Goal: Information Seeking & Learning: Learn about a topic

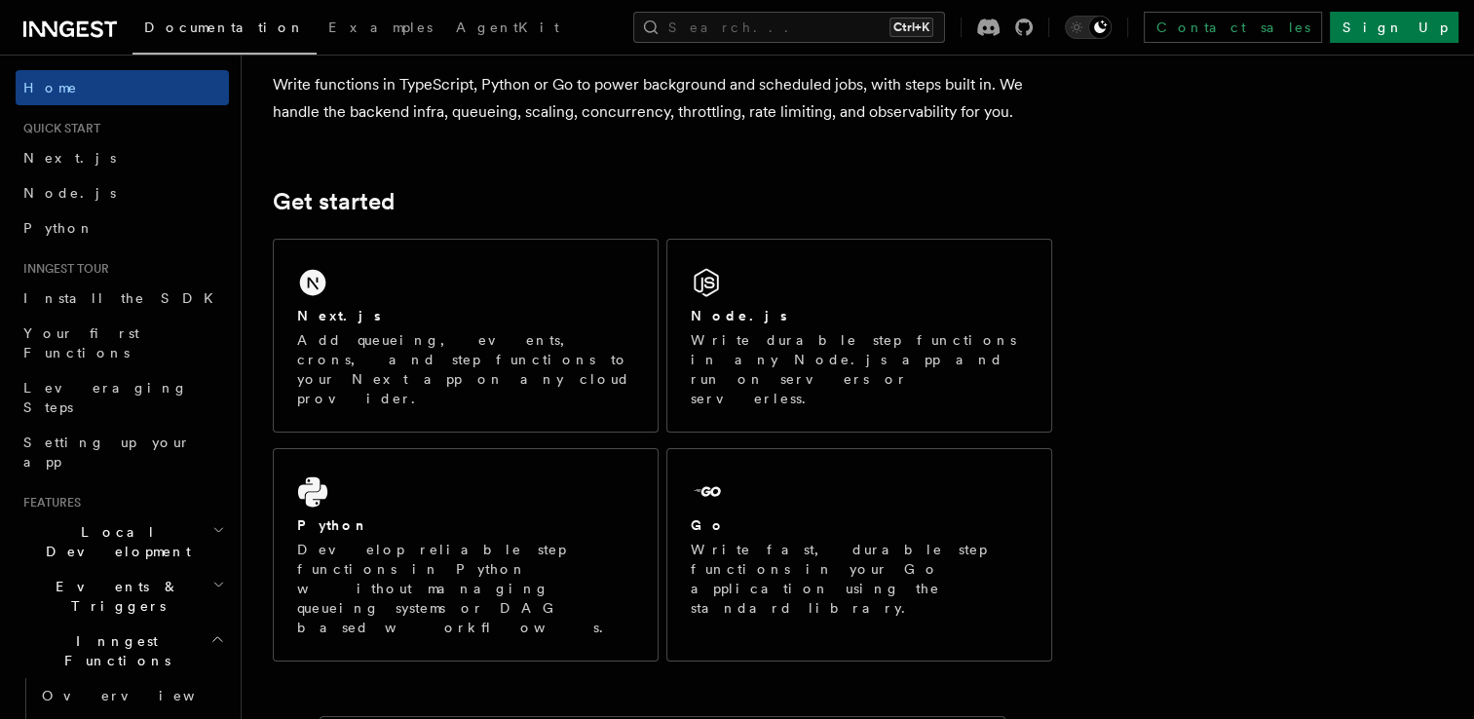
scroll to position [168, 0]
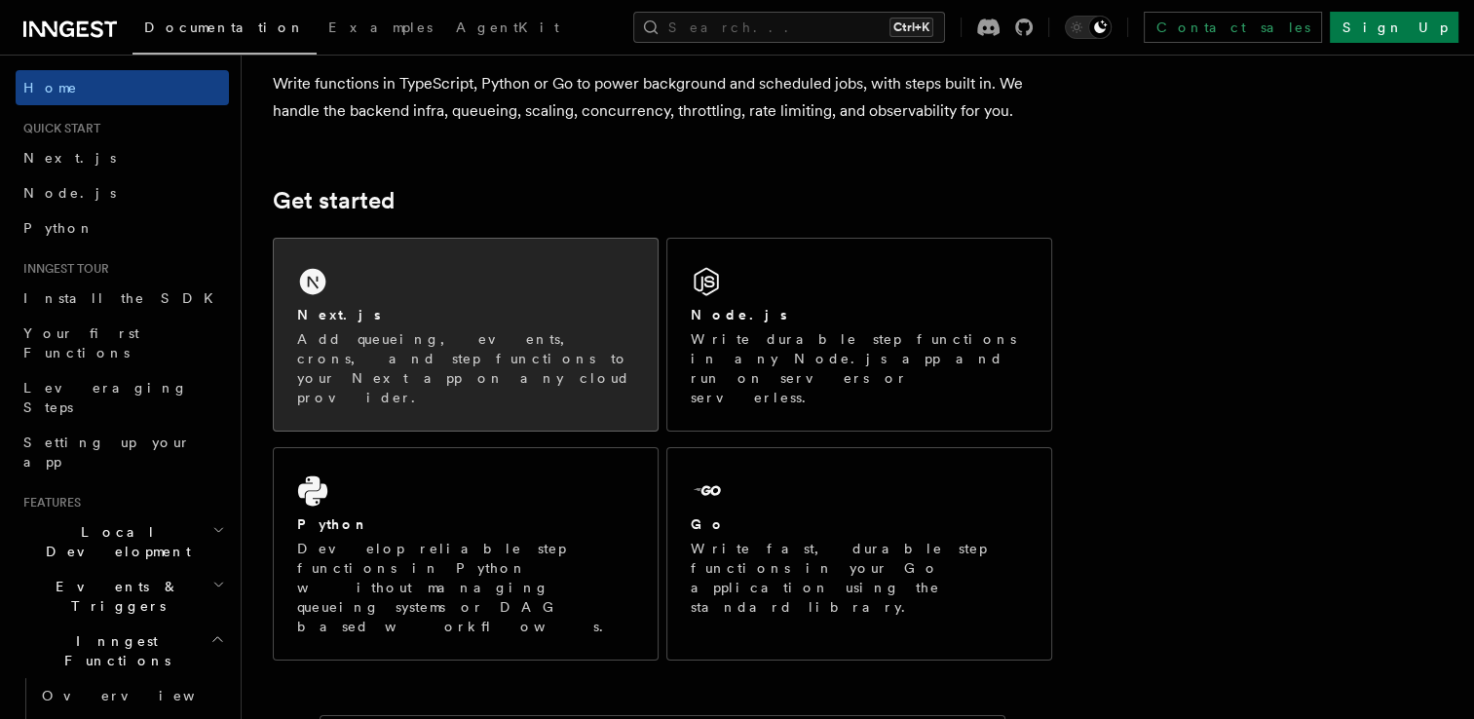
click at [576, 345] on p "Add queueing, events, crons, and step functions to your Next app on any cloud p…" at bounding box center [465, 368] width 337 height 78
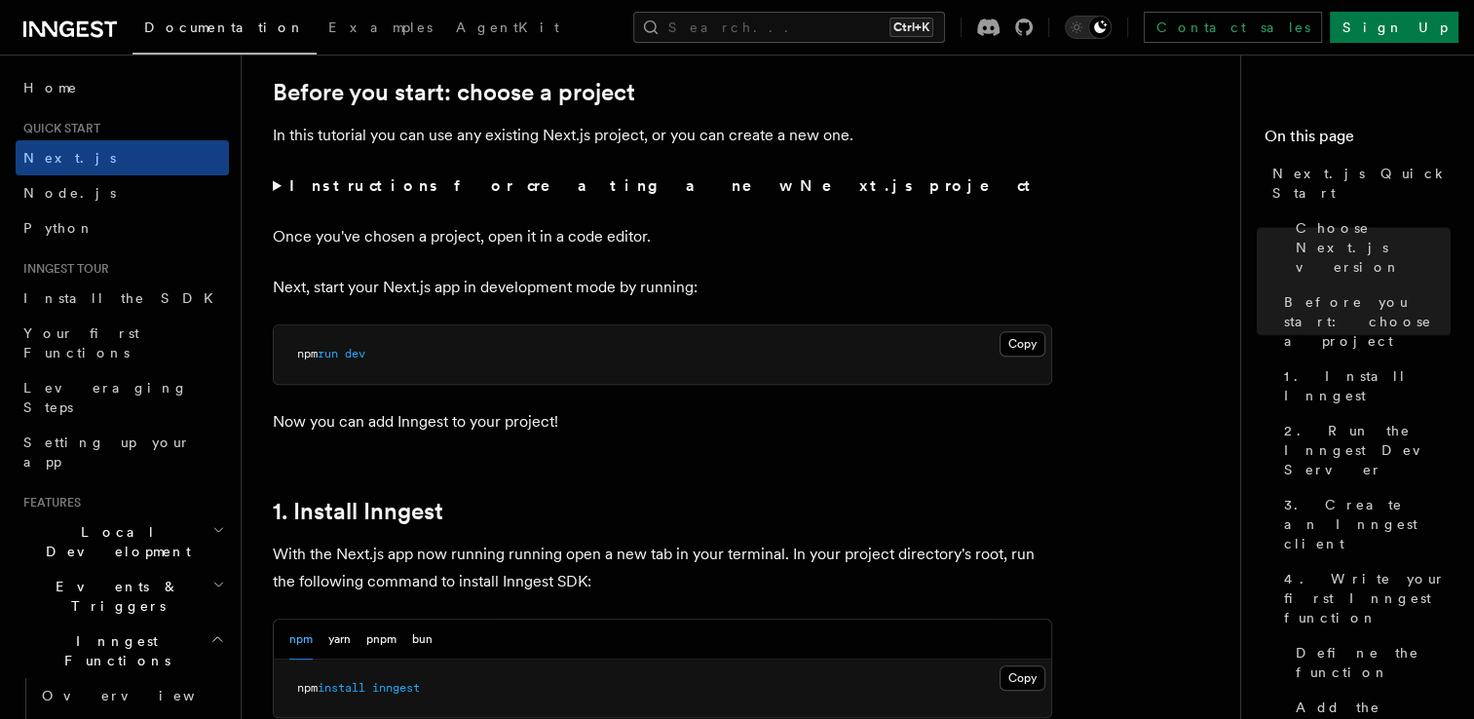
scroll to position [669, 0]
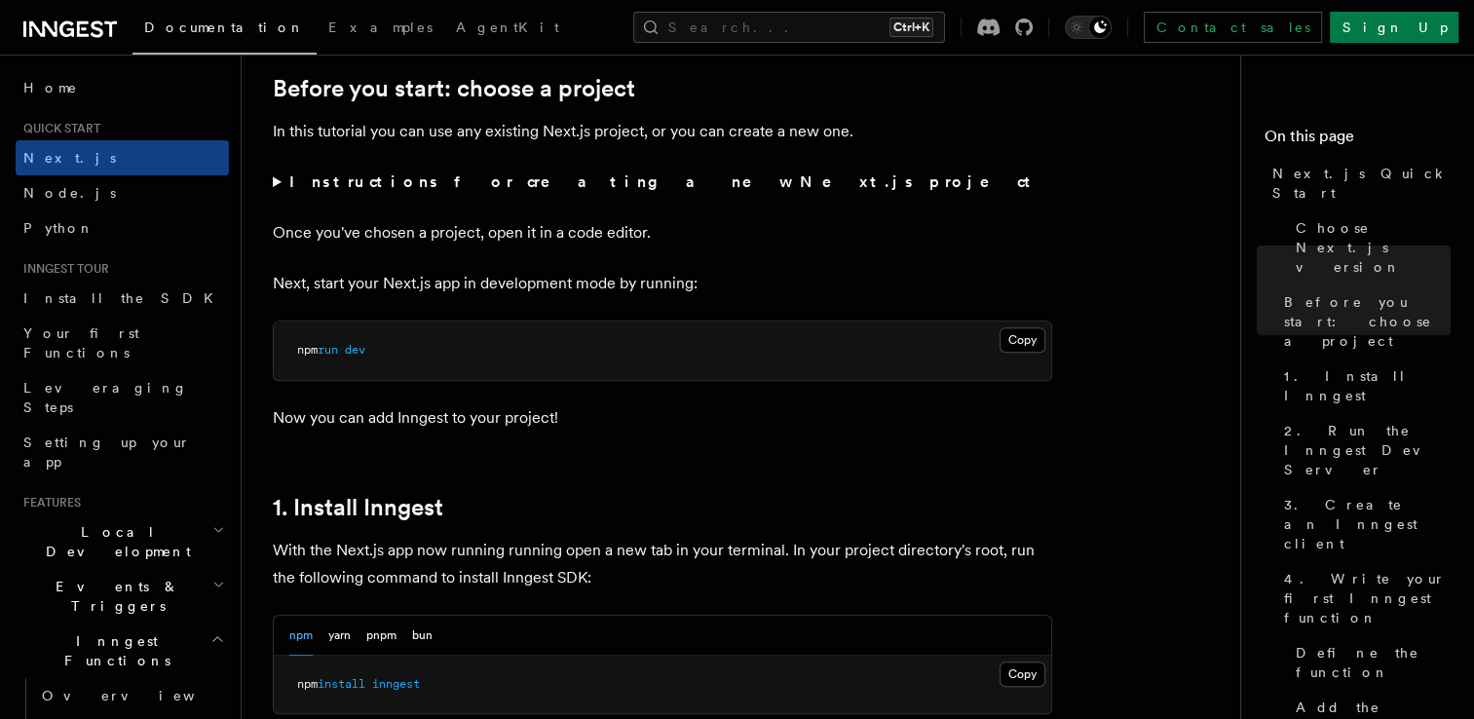
click at [273, 180] on summary "Instructions for creating a new Next.js project" at bounding box center [662, 182] width 779 height 27
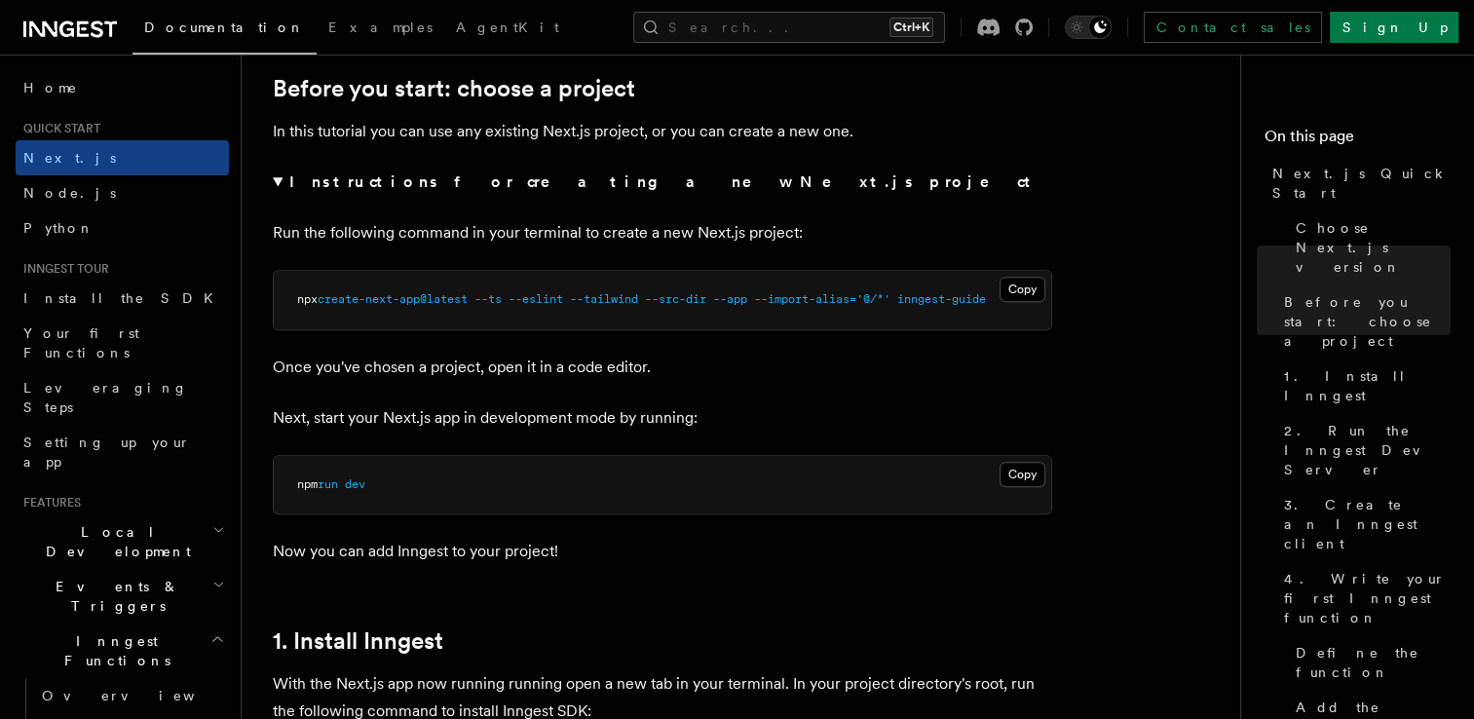
click at [318, 185] on strong "Instructions for creating a new Next.js project" at bounding box center [663, 181] width 749 height 19
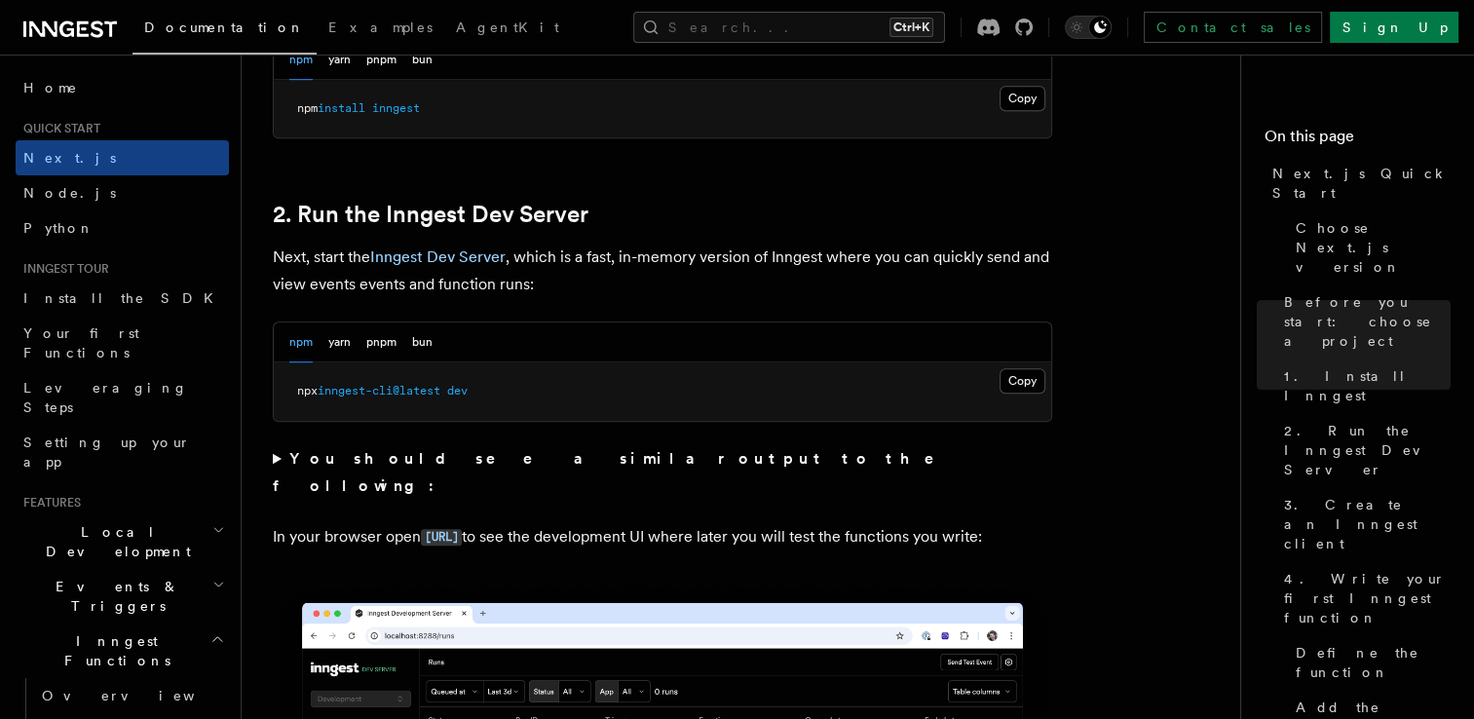
scroll to position [1246, 0]
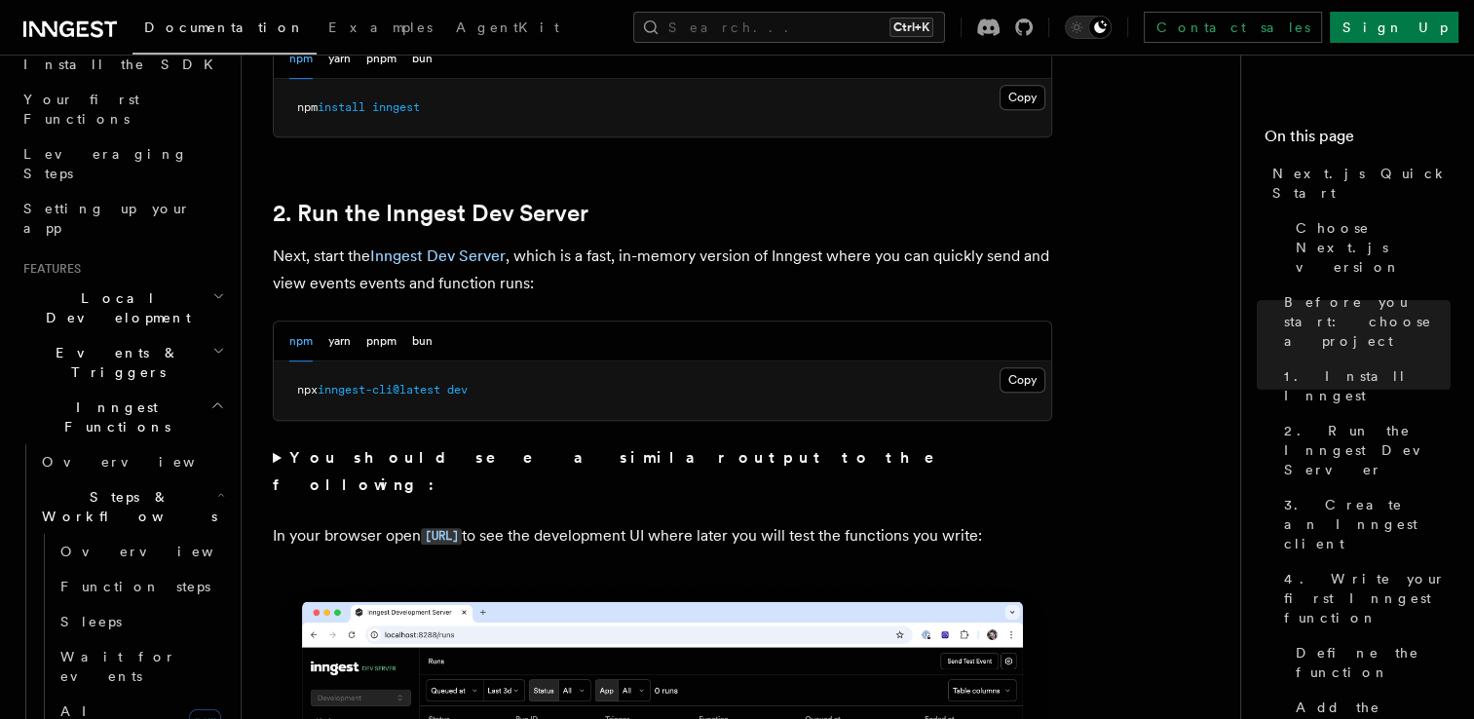
scroll to position [292, 0]
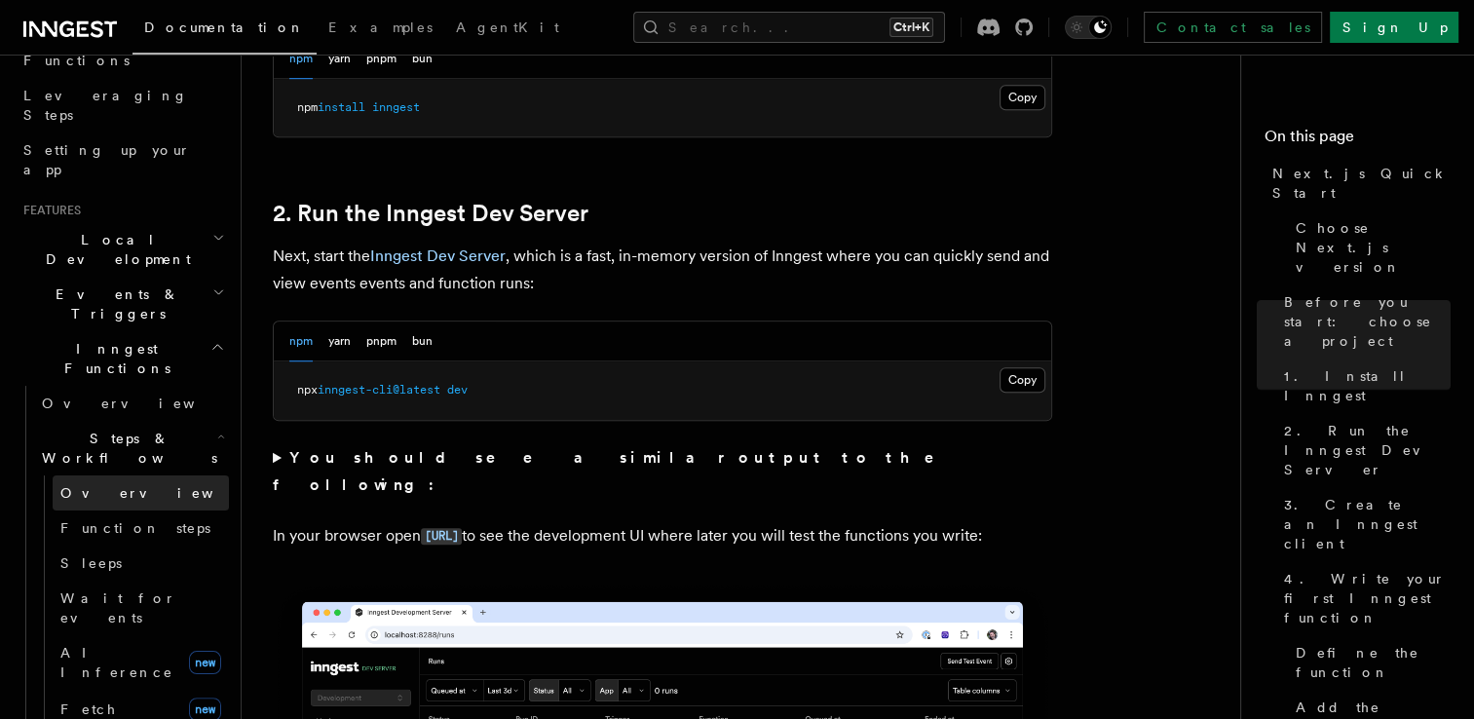
click at [88, 485] on span "Overview" at bounding box center [160, 493] width 201 height 16
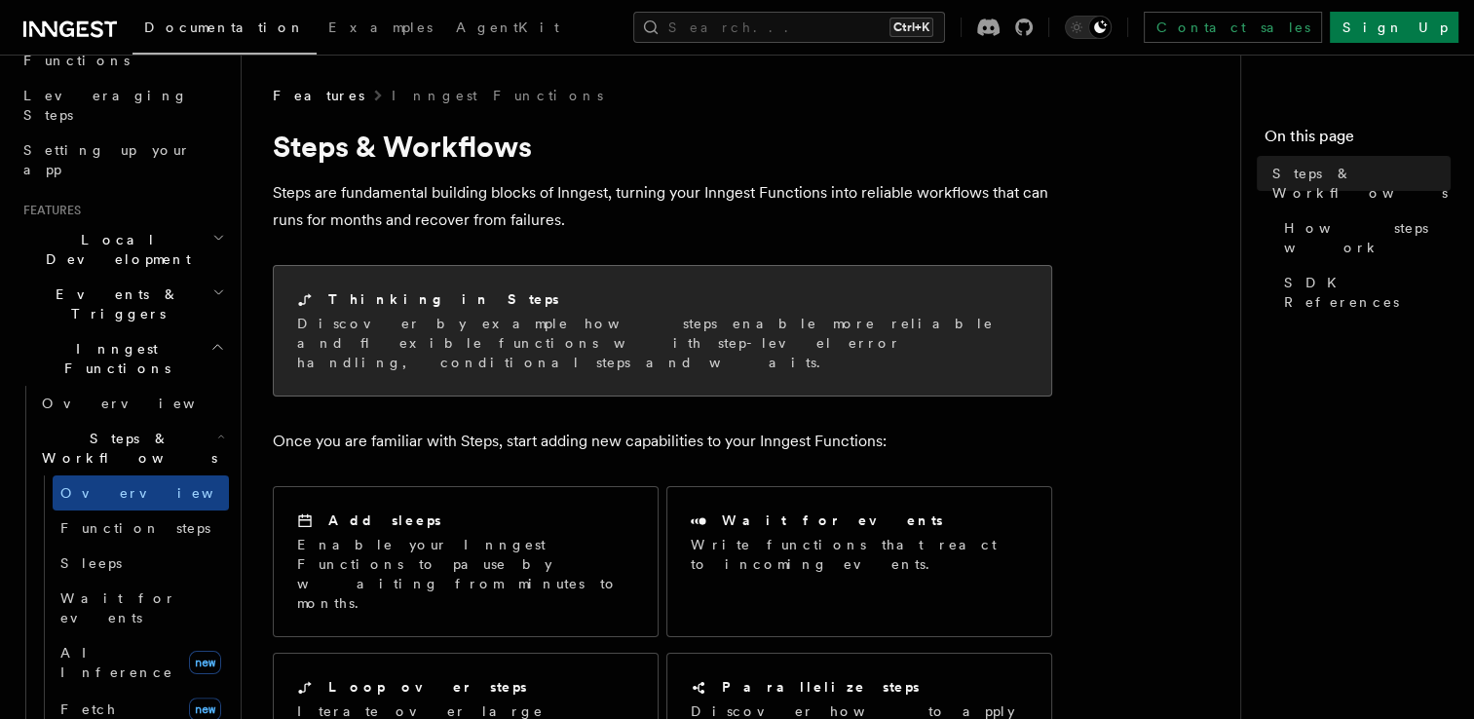
click at [372, 309] on div "Thinking in Steps" at bounding box center [662, 299] width 731 height 20
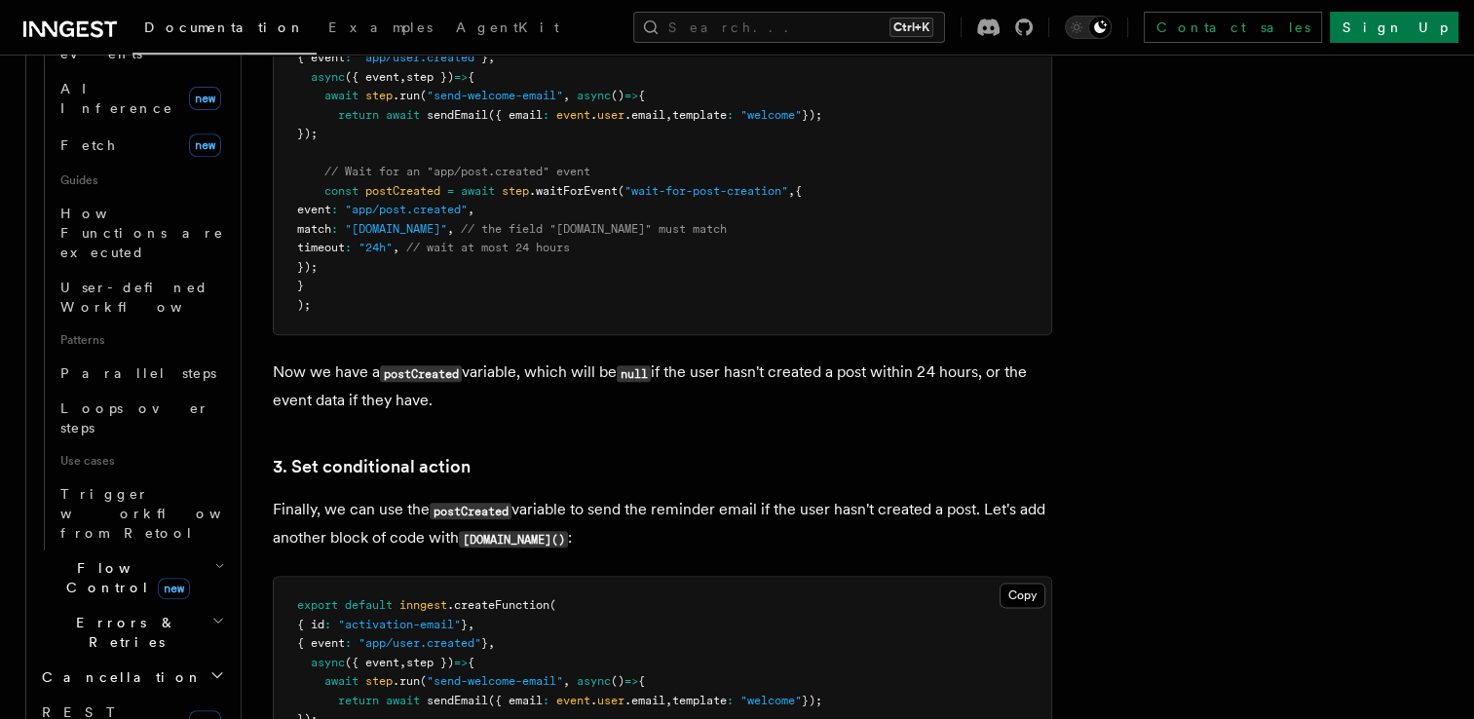
scroll to position [857, 0]
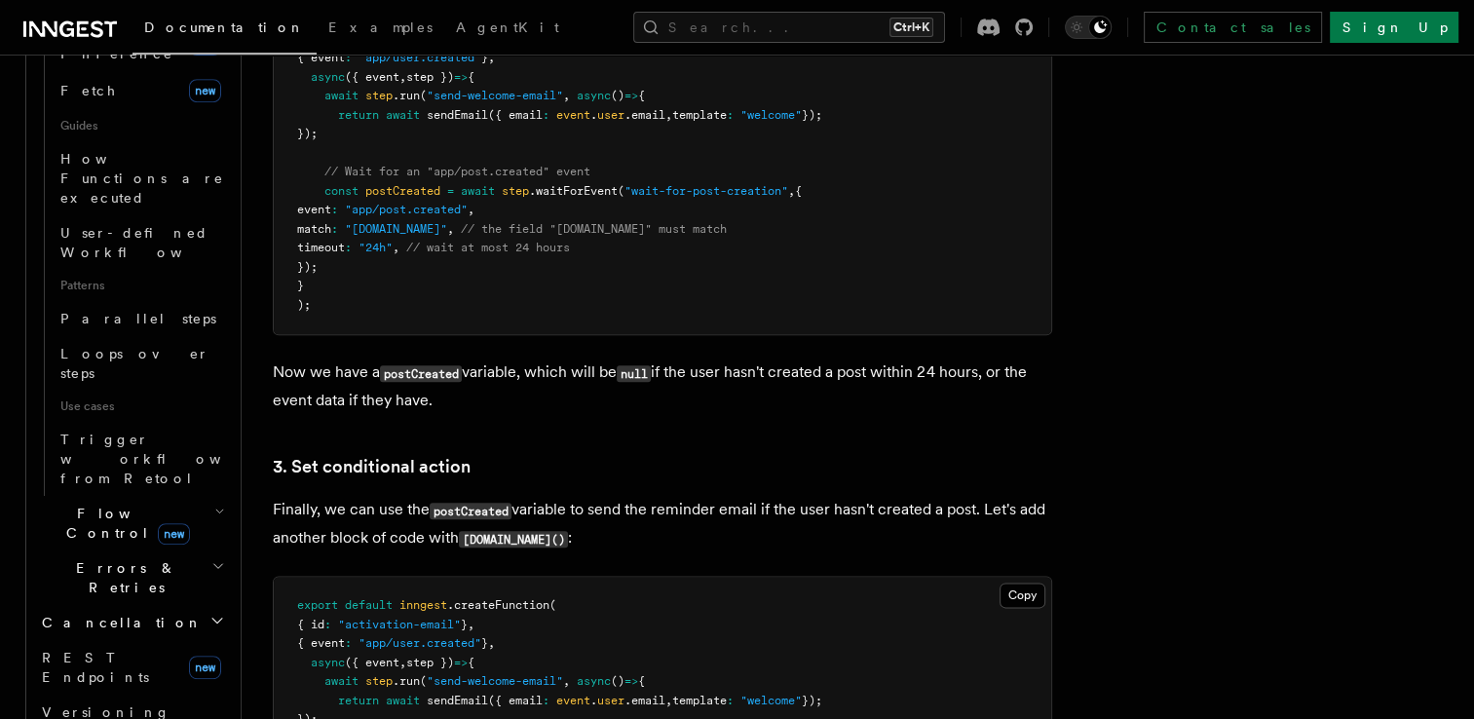
scroll to position [912, 0]
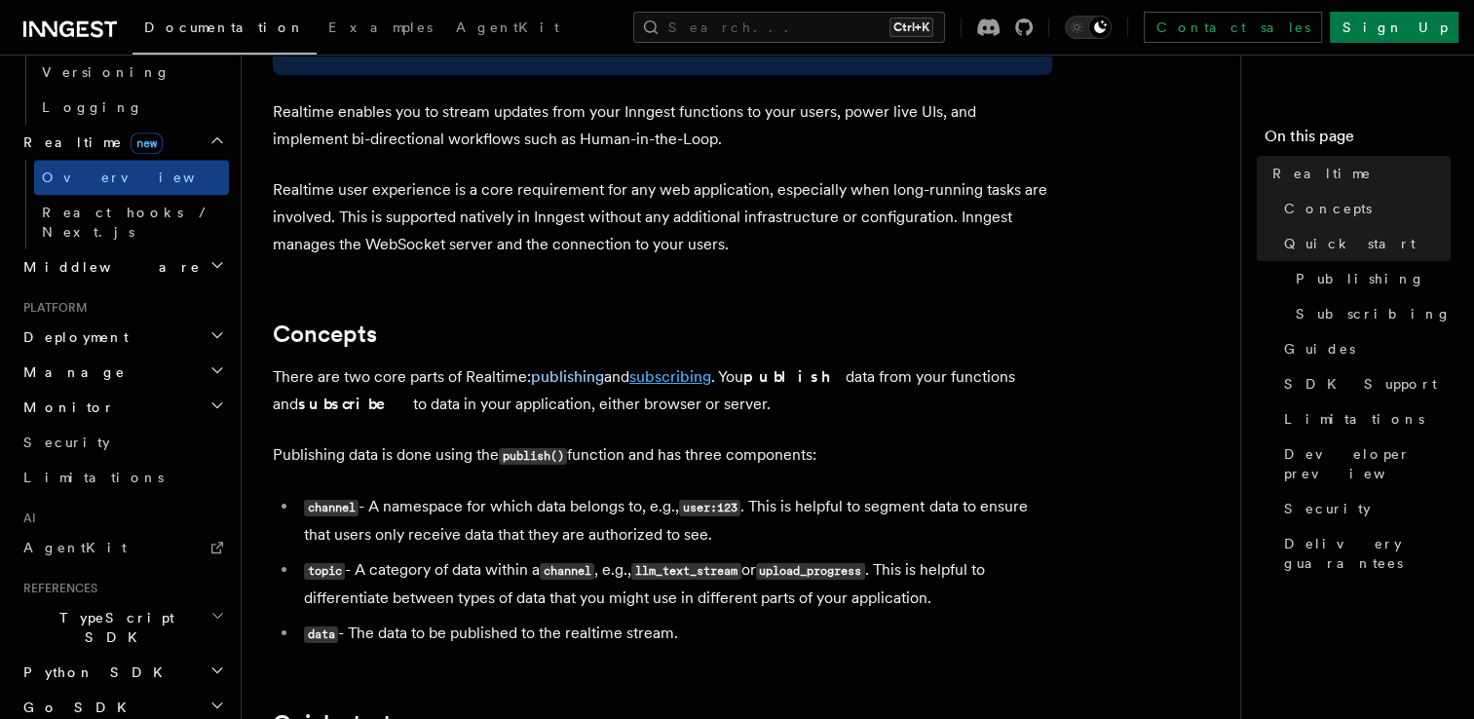
scroll to position [218, 0]
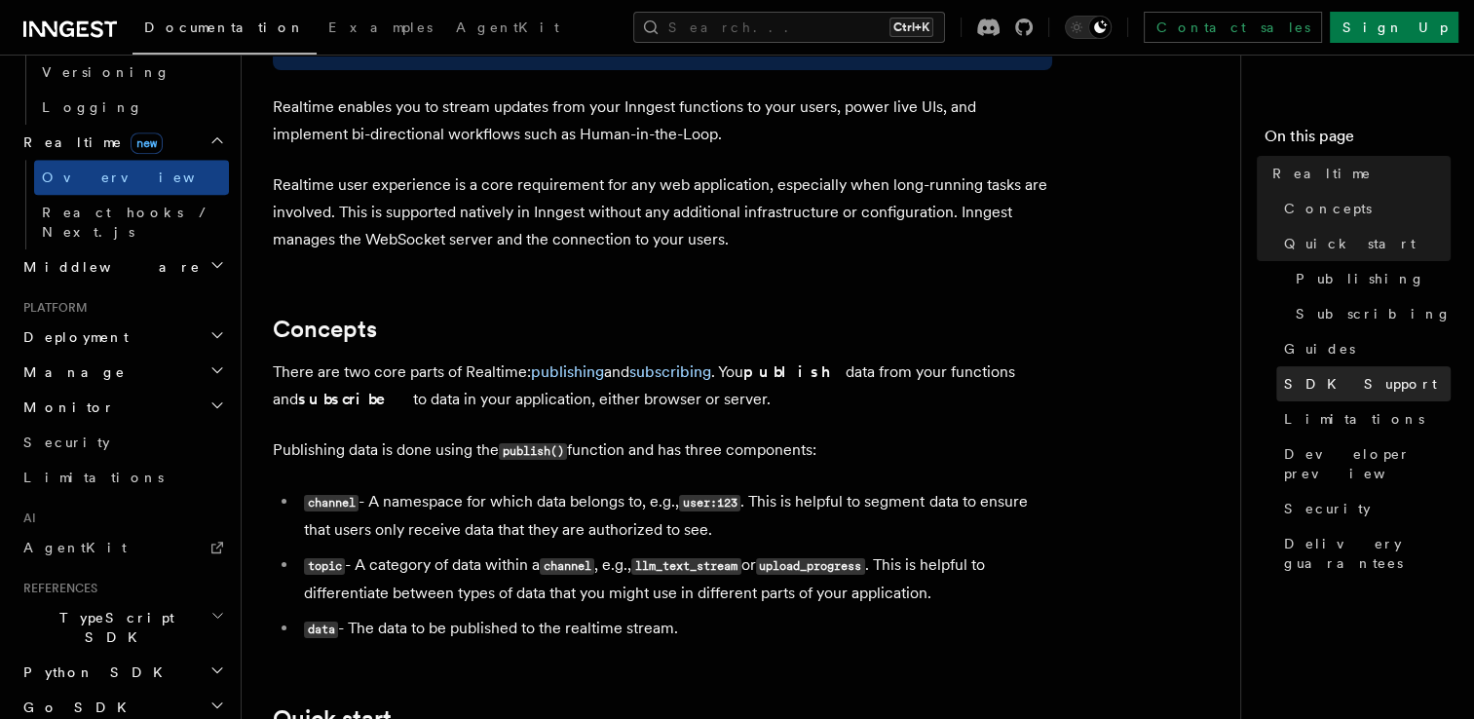
click at [1347, 382] on span "SDK Support" at bounding box center [1360, 383] width 153 height 19
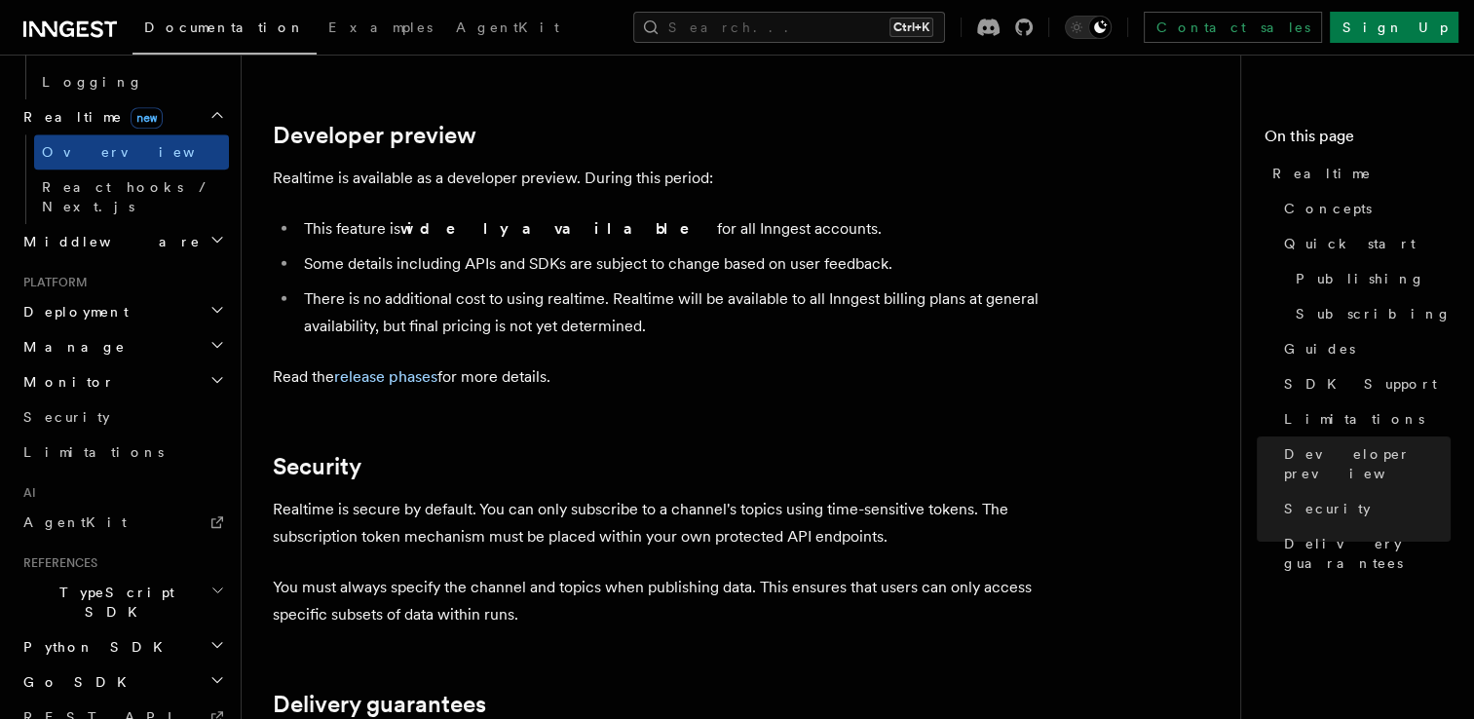
scroll to position [936, 0]
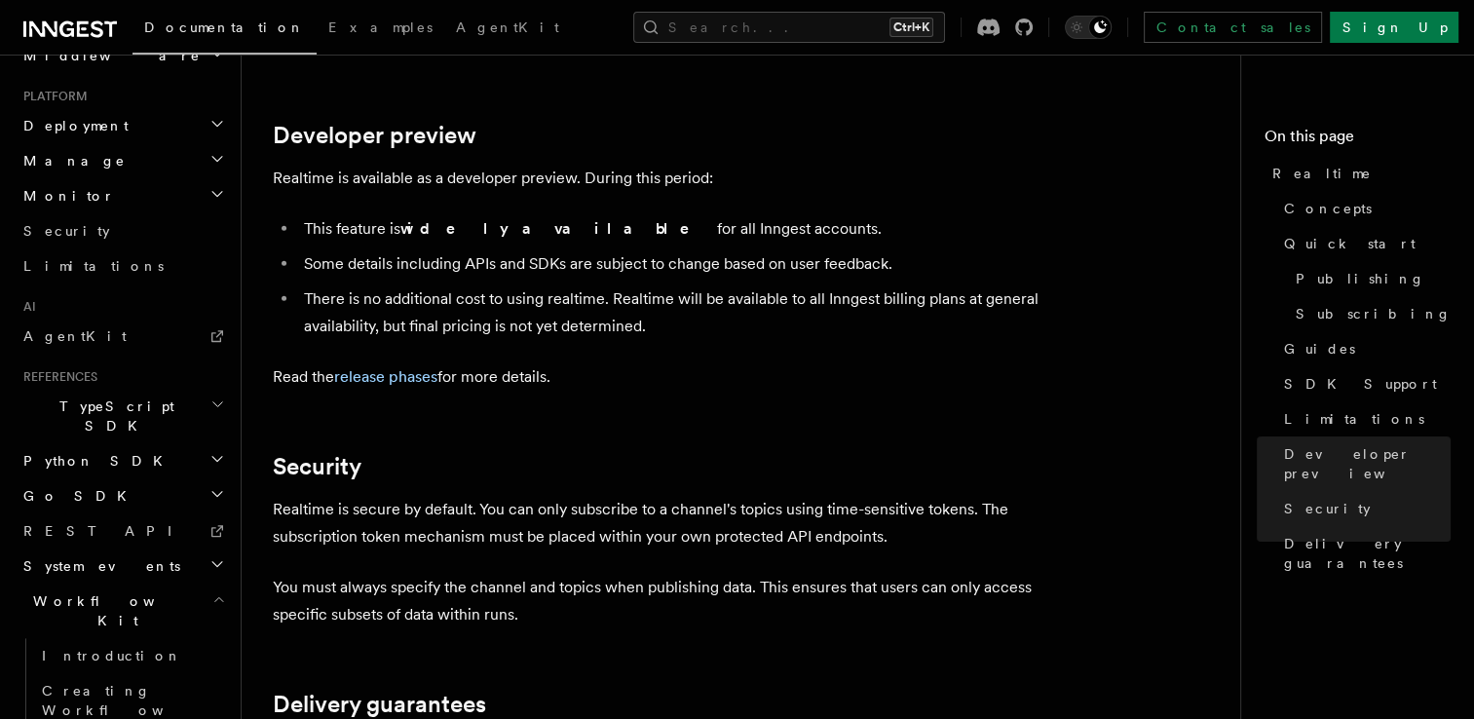
scroll to position [5108, 0]
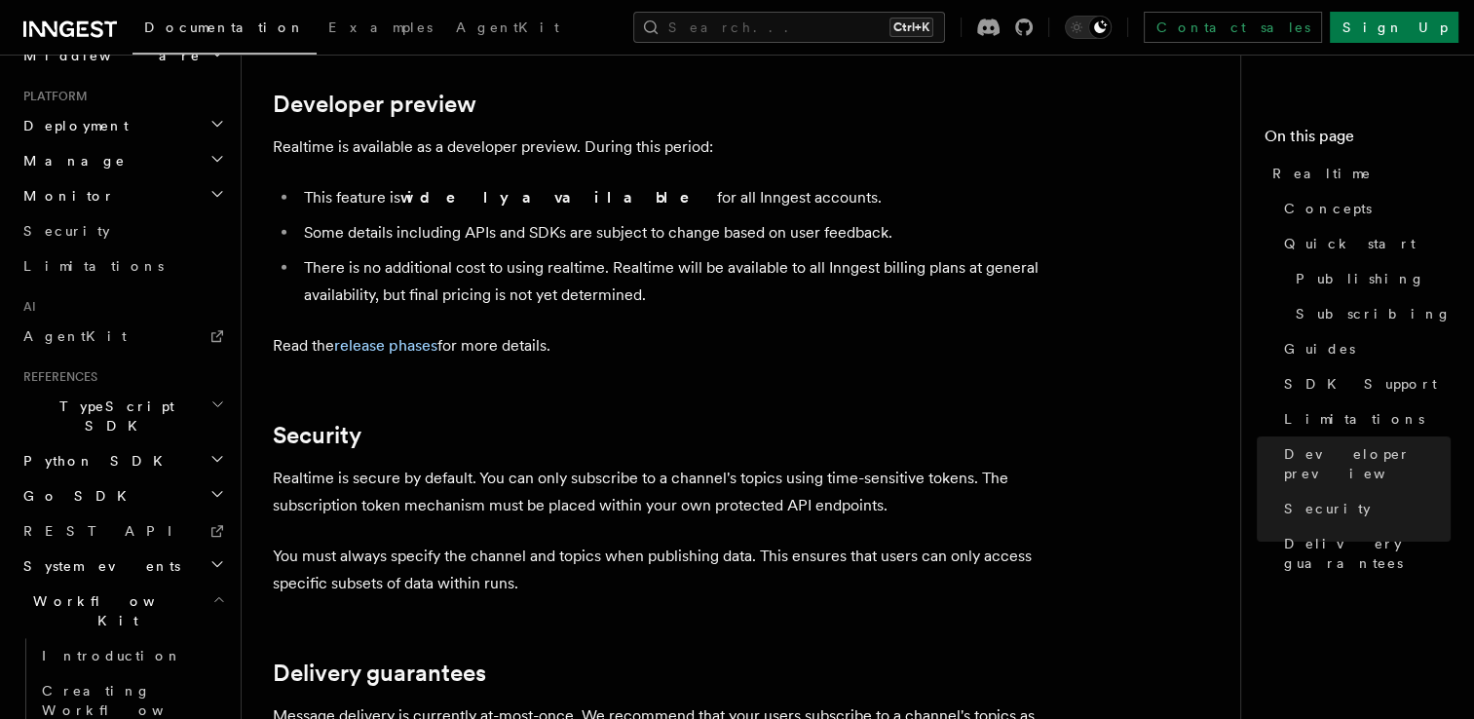
click at [144, 549] on h2 "System events" at bounding box center [122, 566] width 213 height 35
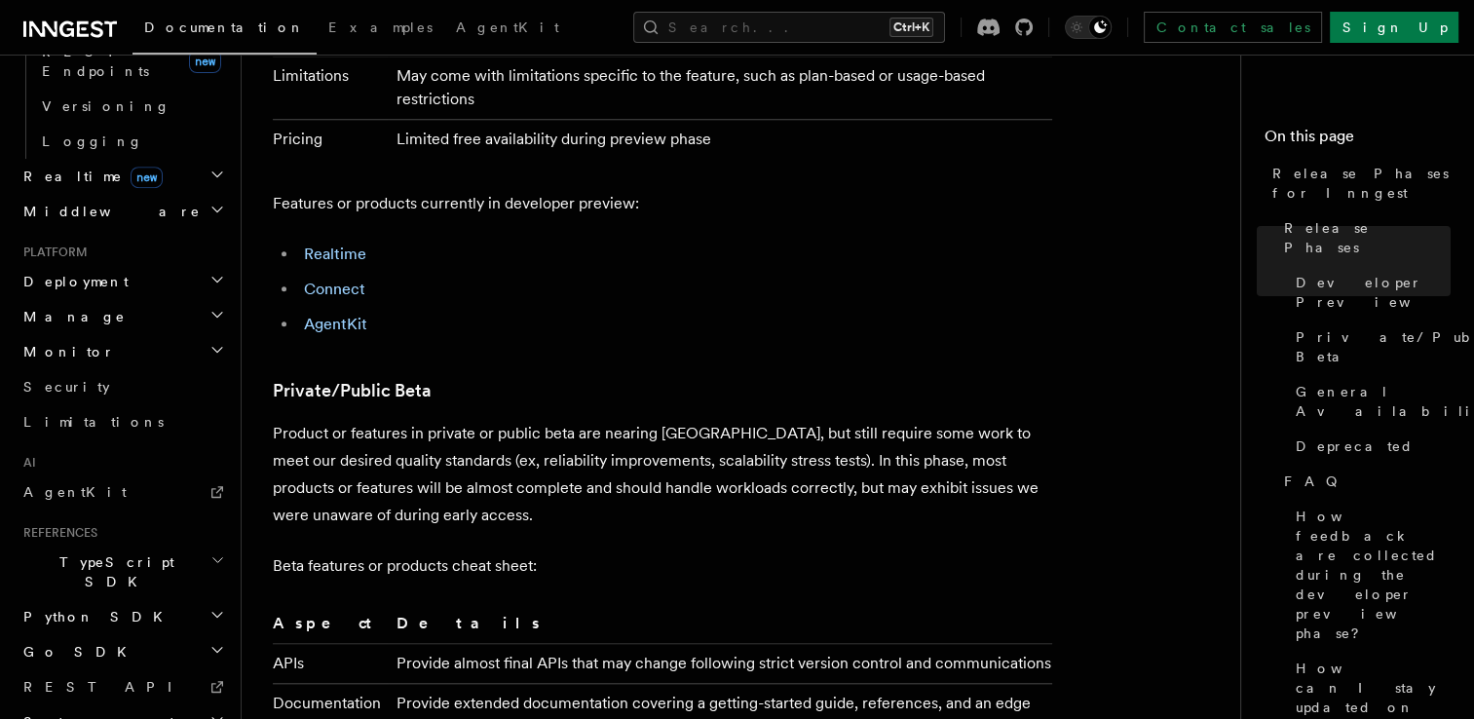
scroll to position [1702, 0]
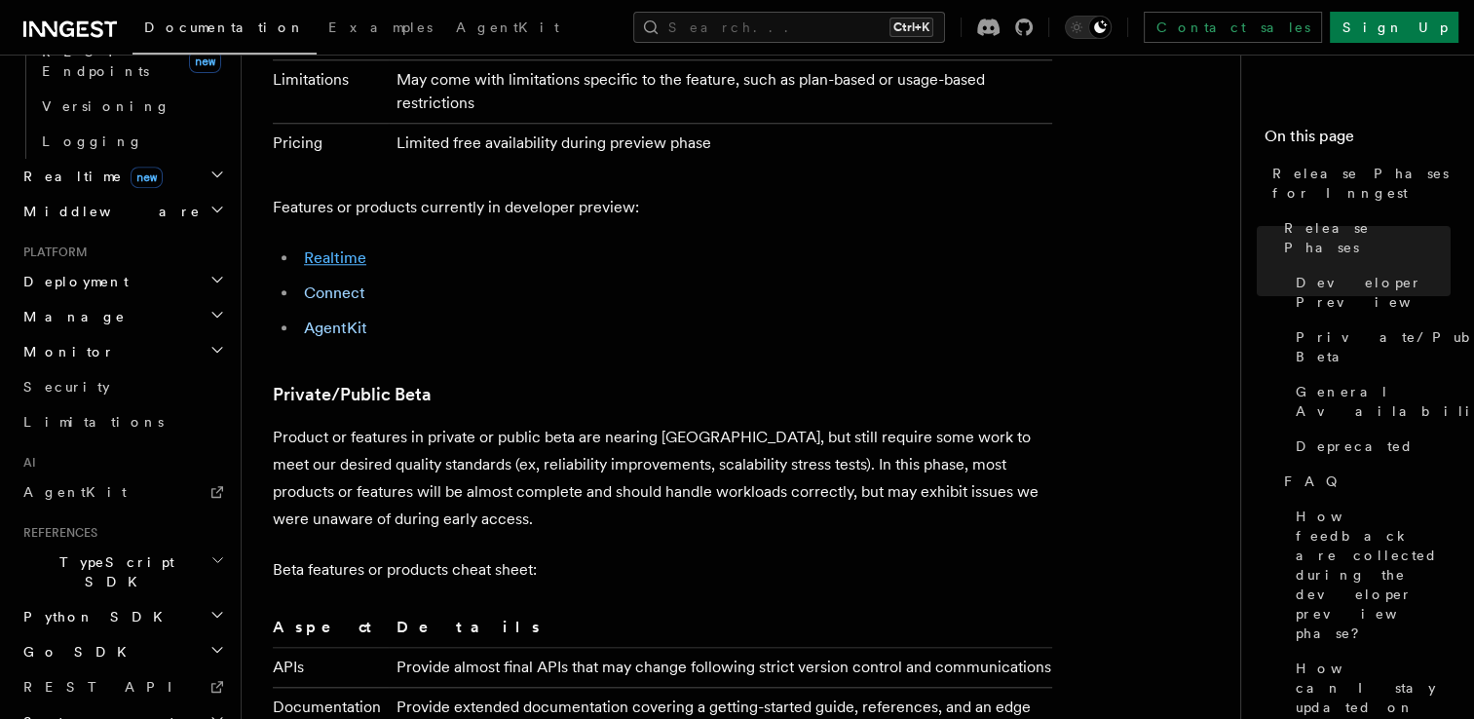
click at [327, 248] on link "Realtime" at bounding box center [335, 257] width 62 height 19
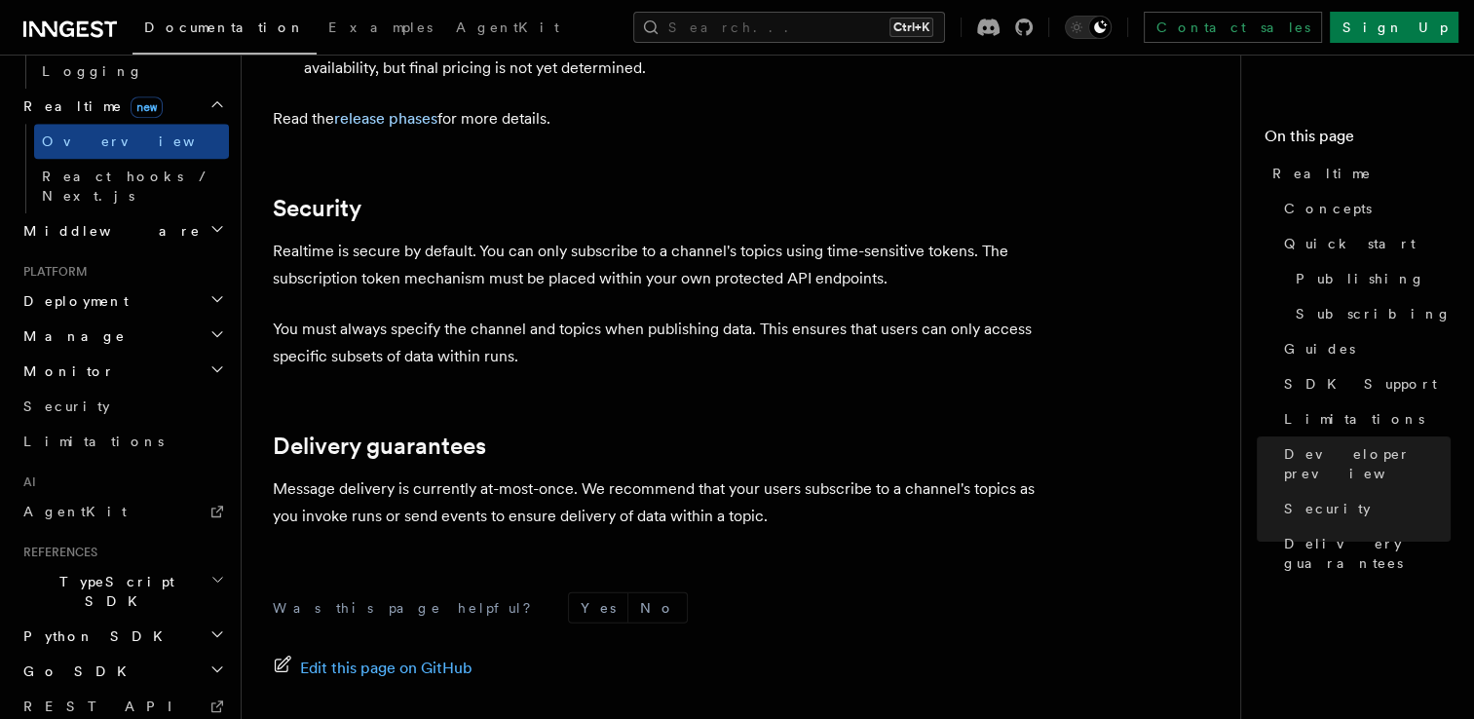
scroll to position [5479, 0]
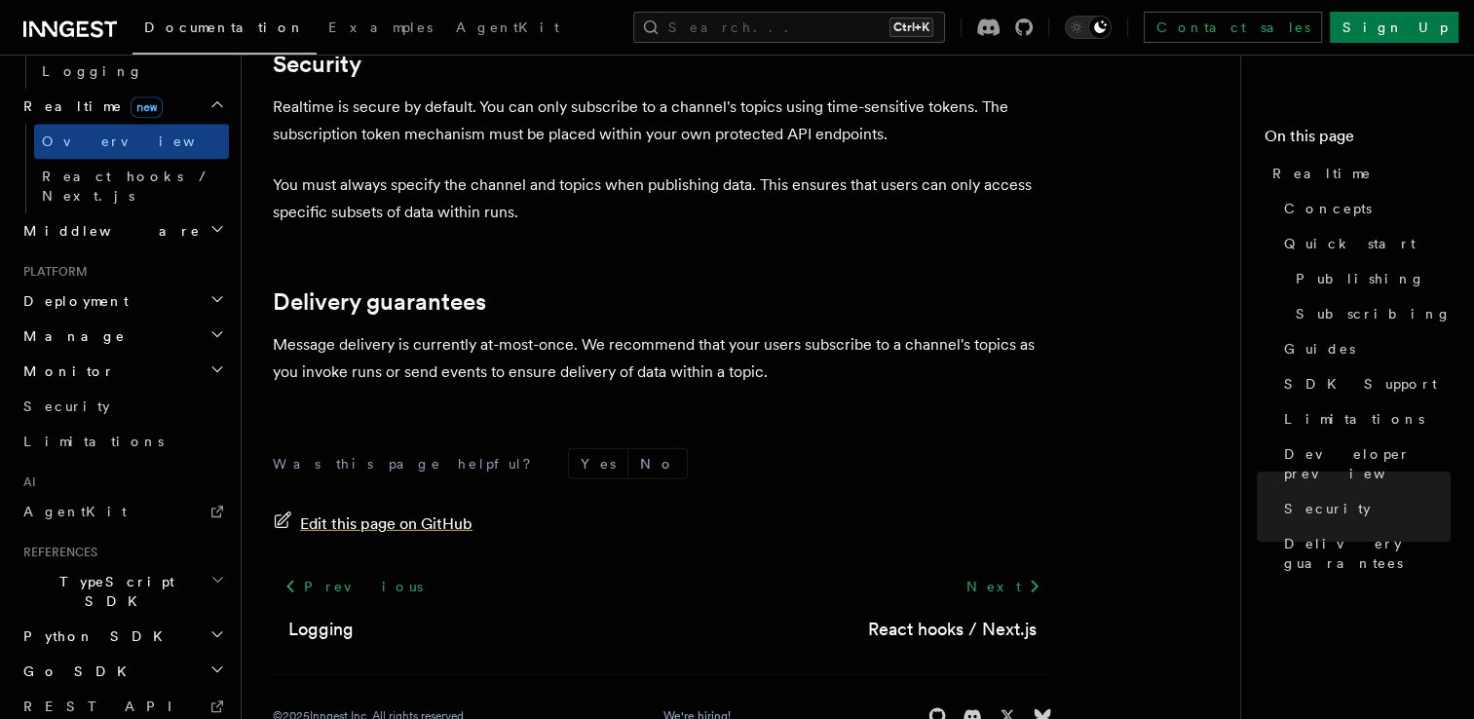
click at [366, 511] on span "Edit this page on GitHub" at bounding box center [386, 524] width 172 height 27
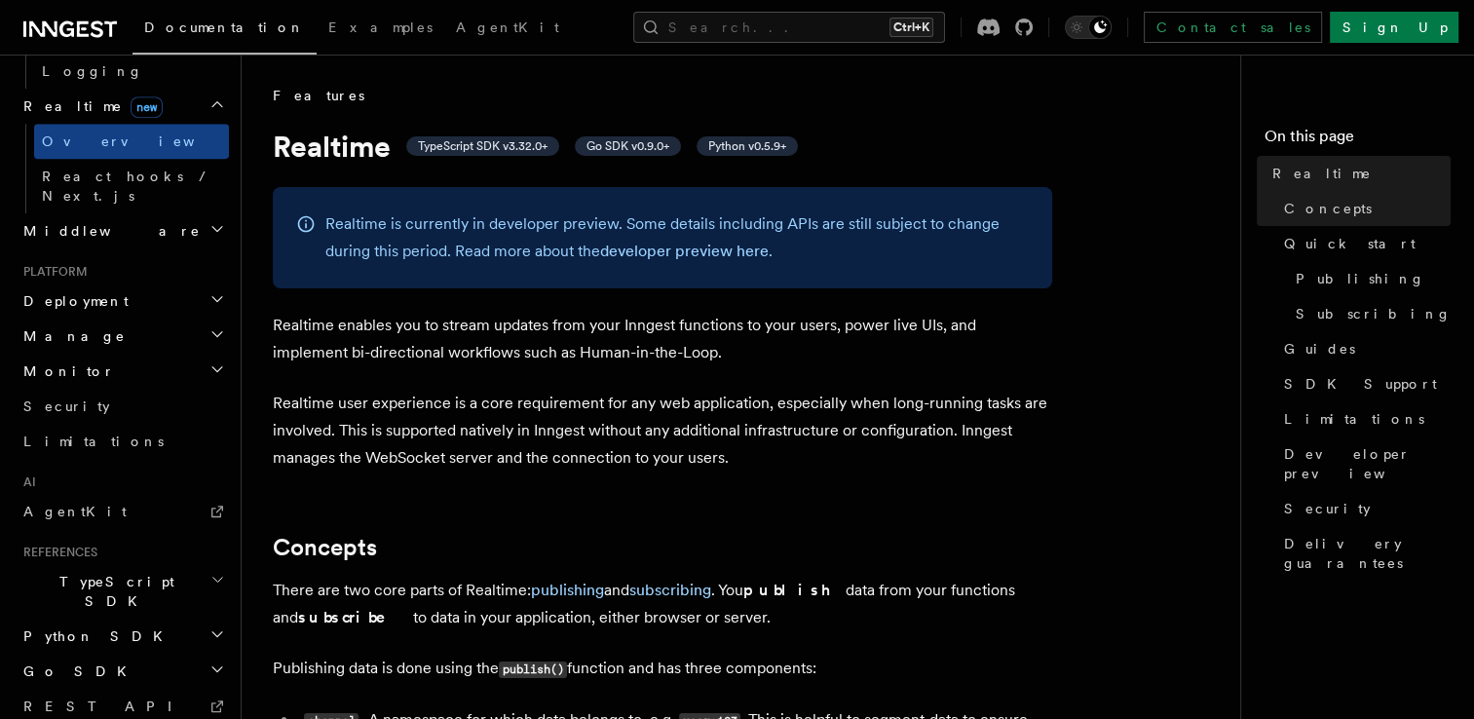
scroll to position [55, 0]
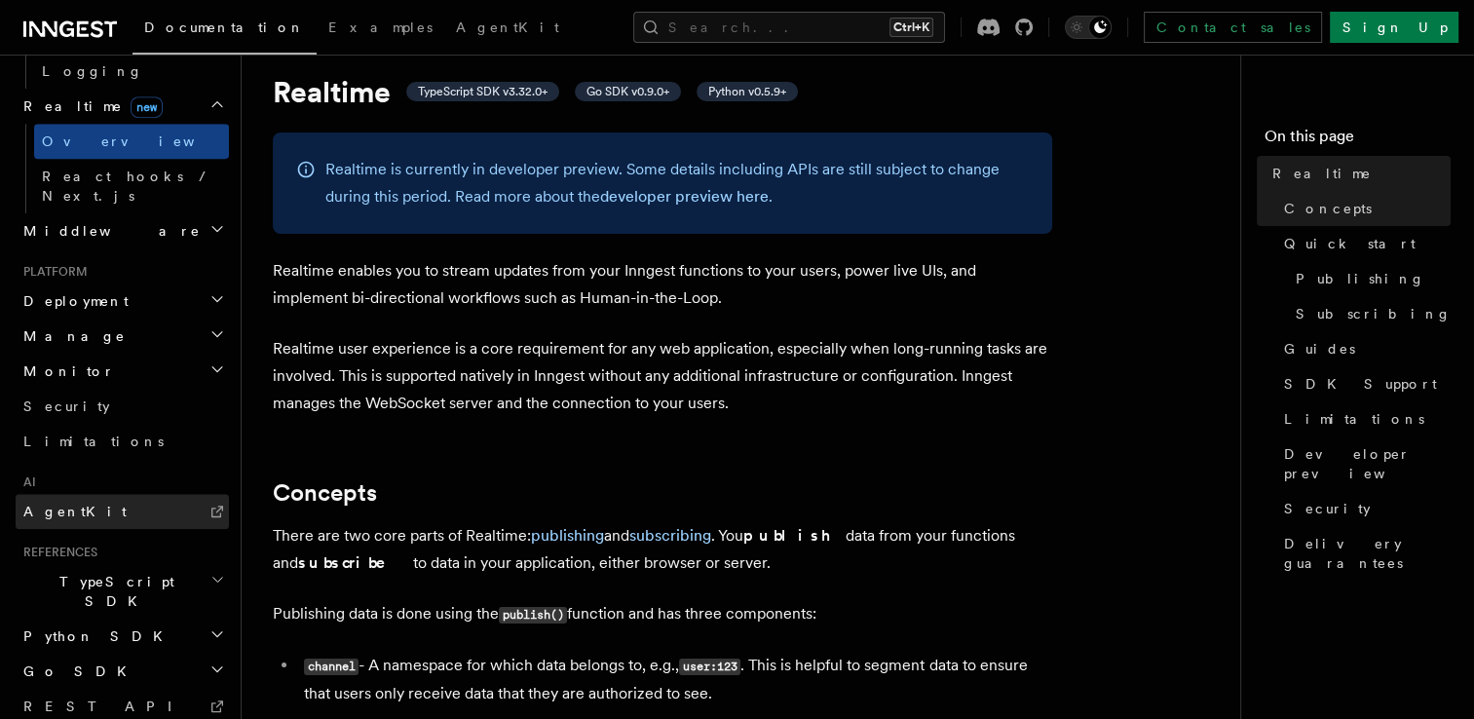
click at [184, 494] on link "AgentKit" at bounding box center [122, 511] width 213 height 35
